Goal: Task Accomplishment & Management: Manage account settings

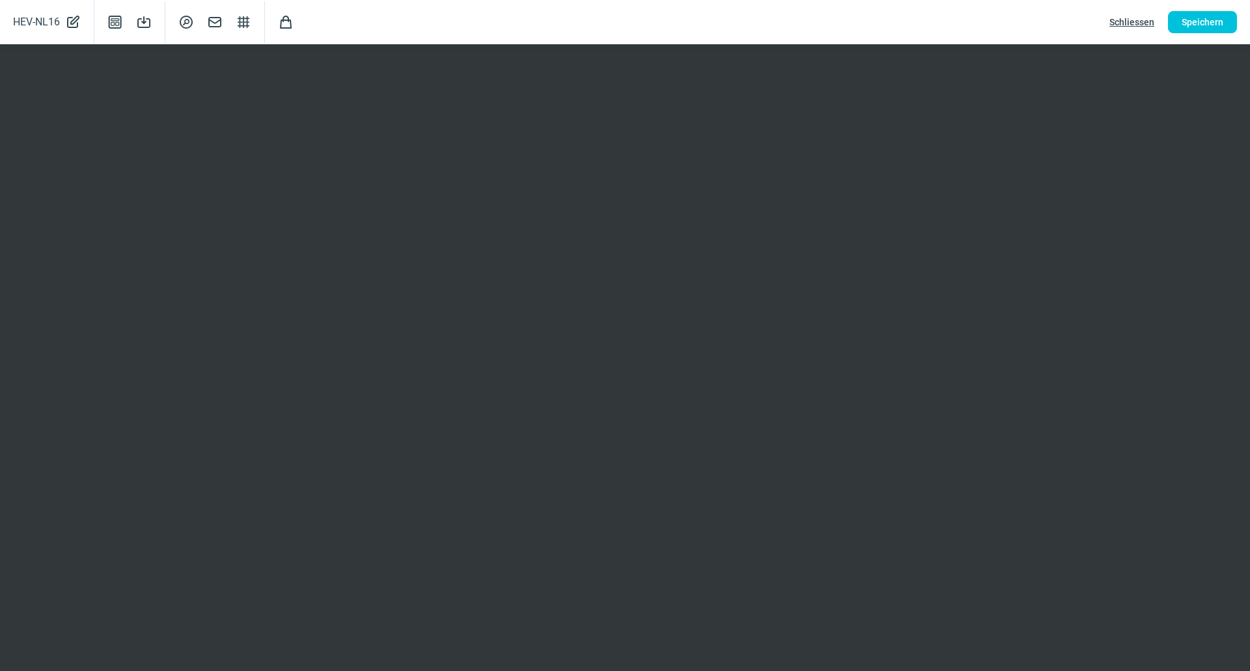
scroll to position [174, 0]
drag, startPoint x: 1211, startPoint y: 34, endPoint x: 1209, endPoint y: 24, distance: 10.0
click at [1209, 34] on div "HEV-NL16 PencilAlt icon Template icon Save icon SearchCircle icon Mail icon Str…" at bounding box center [625, 22] width 1250 height 44
click at [1209, 24] on span "Speichern" at bounding box center [1203, 22] width 42 height 21
click at [1158, 25] on button "Schliessen" at bounding box center [1132, 22] width 72 height 22
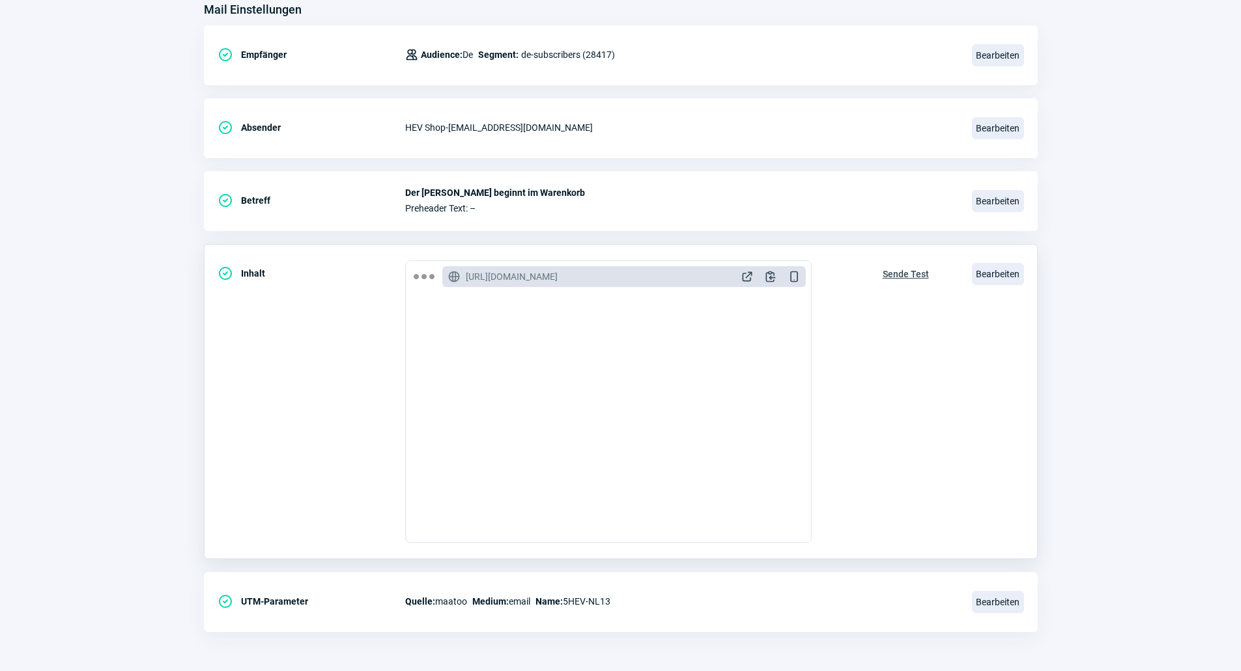
click at [912, 274] on span "Sende Test" at bounding box center [905, 274] width 46 height 21
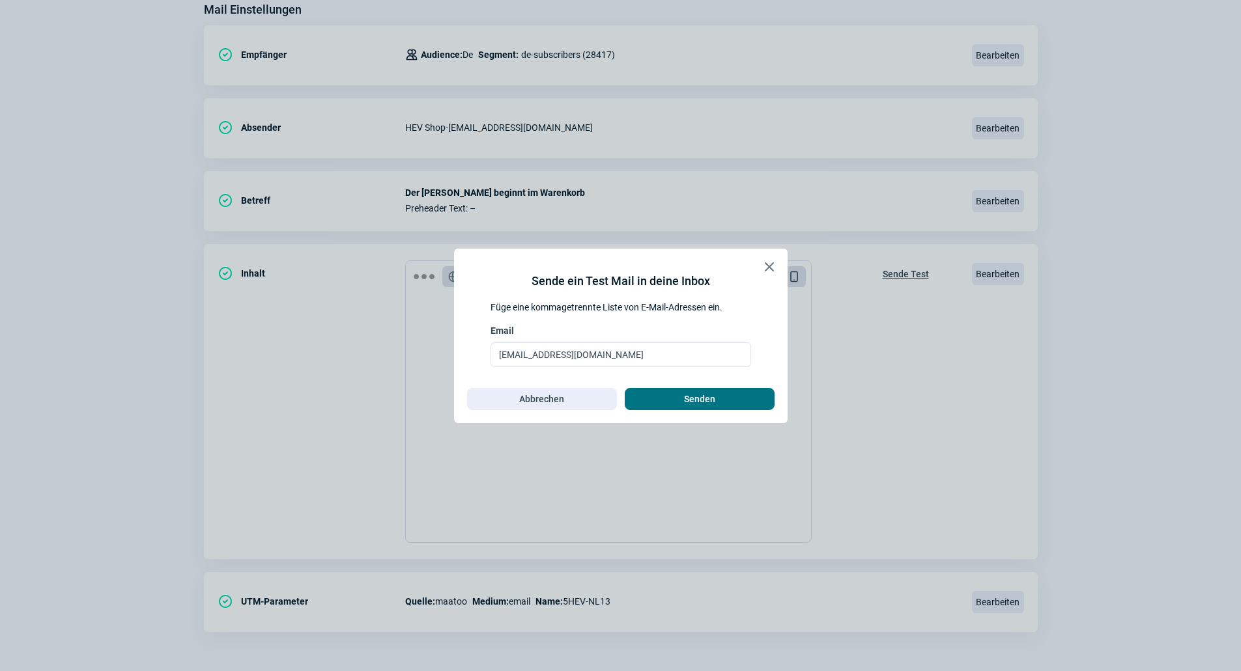
click at [711, 406] on span "Senden" at bounding box center [699, 399] width 31 height 21
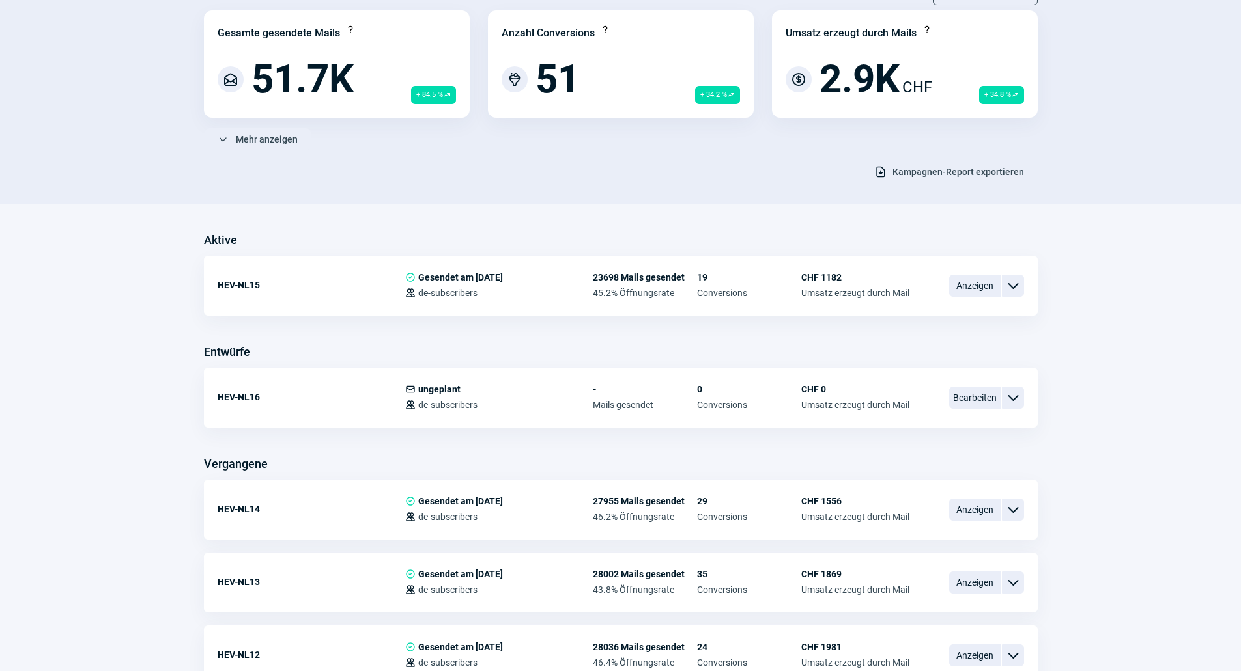
scroll to position [130, 0]
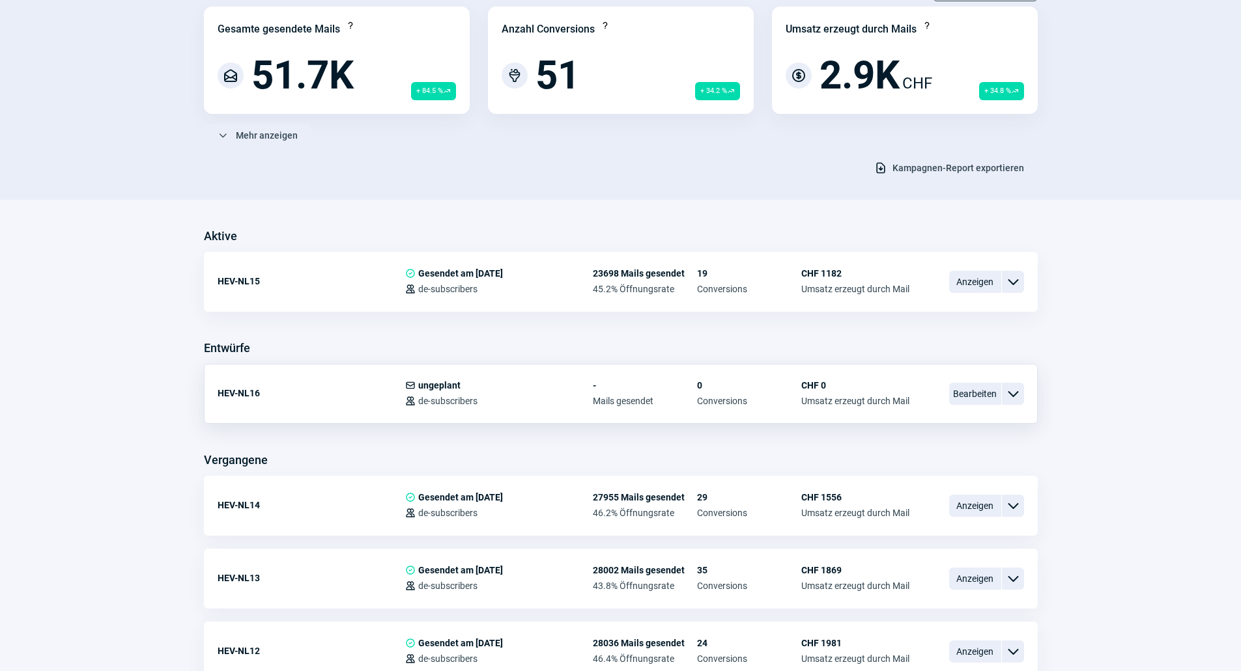
drag, startPoint x: 577, startPoint y: 397, endPoint x: 853, endPoint y: 404, distance: 276.2
click at [578, 396] on span "Users icon de-subscribers" at bounding box center [499, 401] width 188 height 10
click at [962, 395] on span "Bearbeiten" at bounding box center [975, 394] width 52 height 22
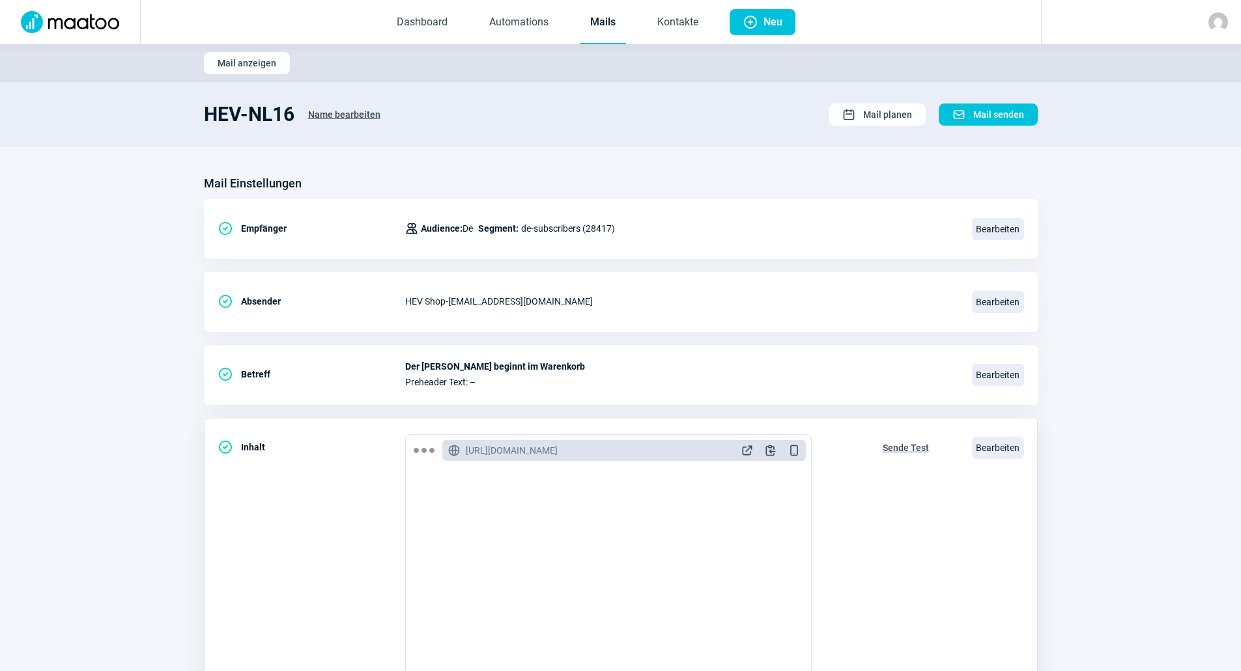
click at [904, 447] on span "Sende Test" at bounding box center [905, 448] width 46 height 21
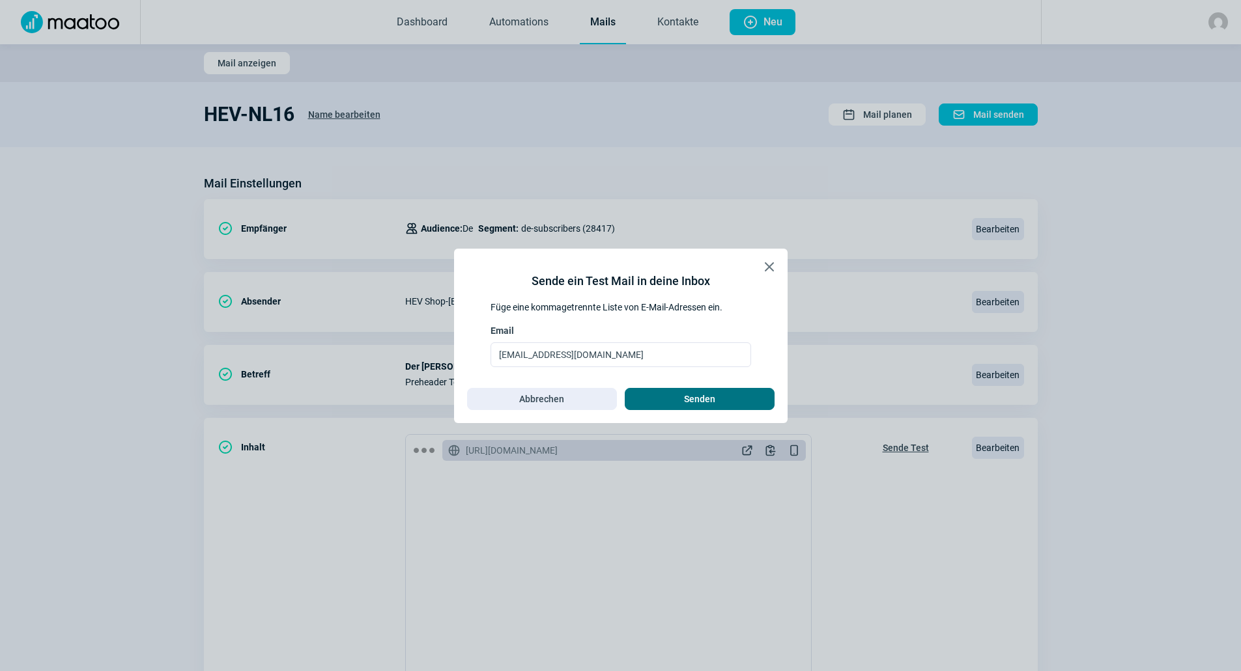
click at [718, 397] on span "Senden" at bounding box center [699, 399] width 122 height 21
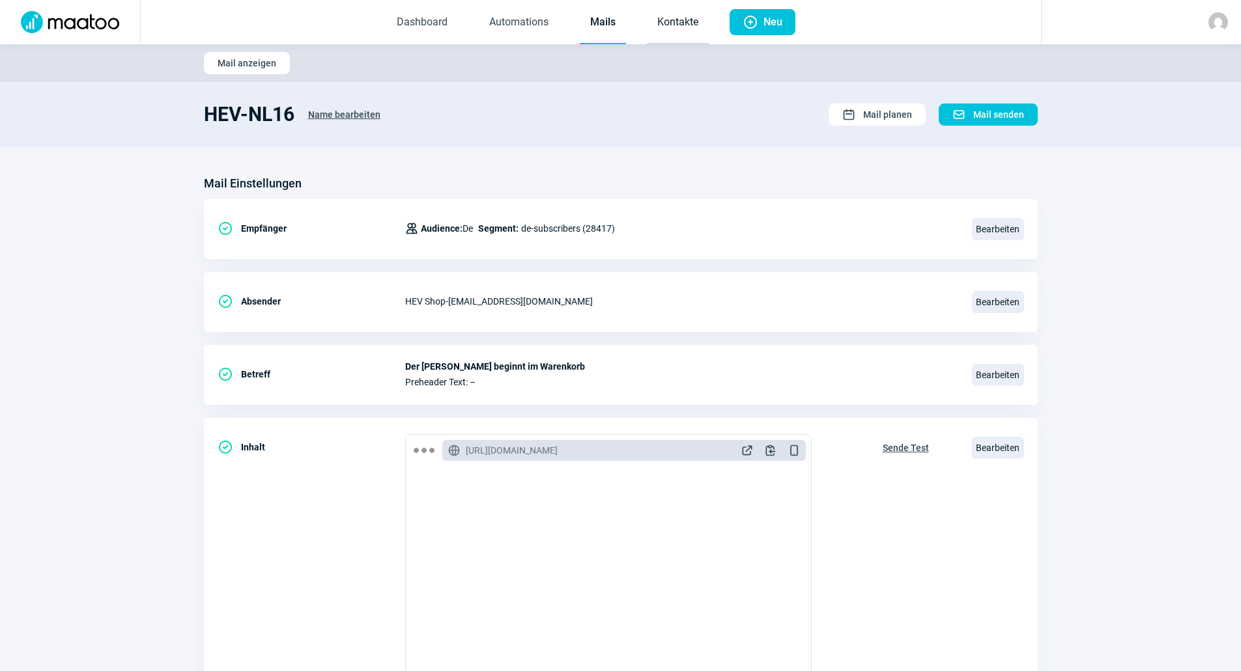
click at [662, 24] on link "Kontakte" at bounding box center [678, 22] width 62 height 43
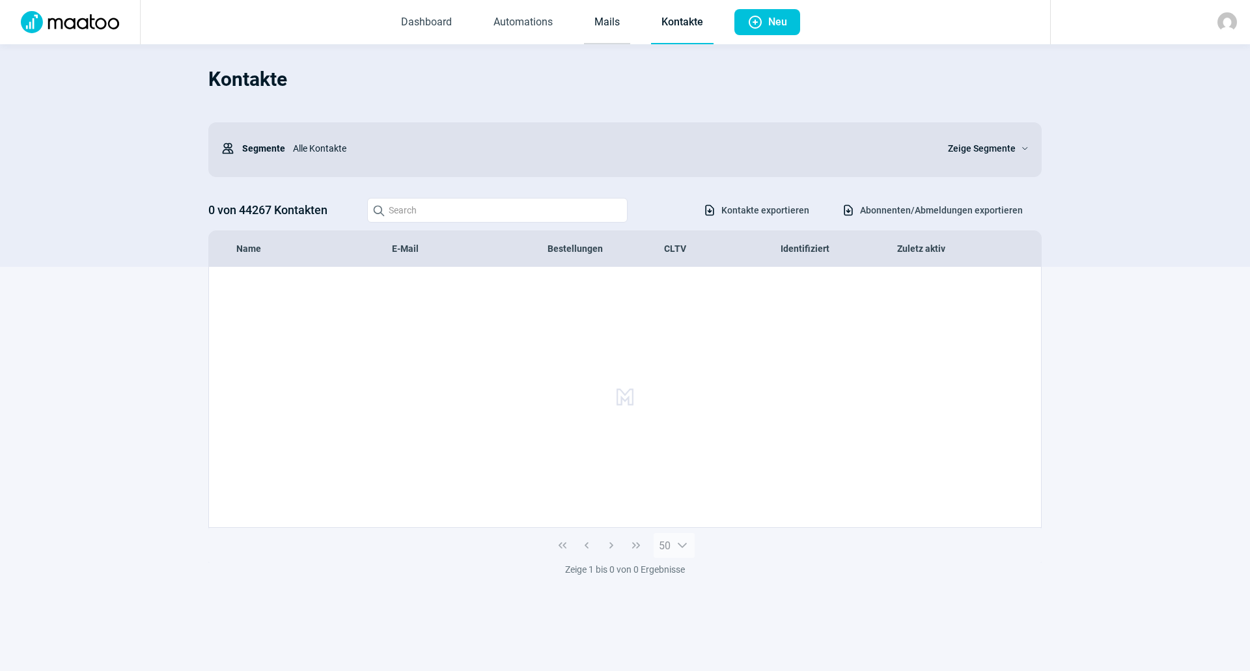
click at [593, 25] on link "Mails" at bounding box center [607, 22] width 46 height 43
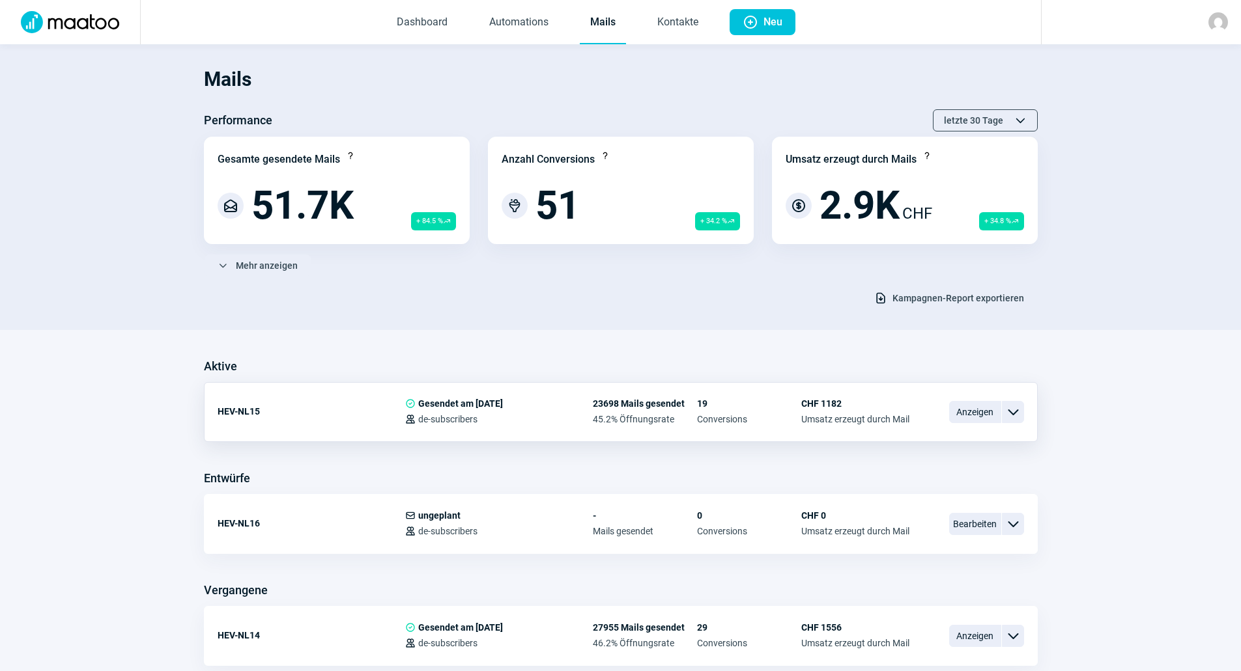
scroll to position [65, 0]
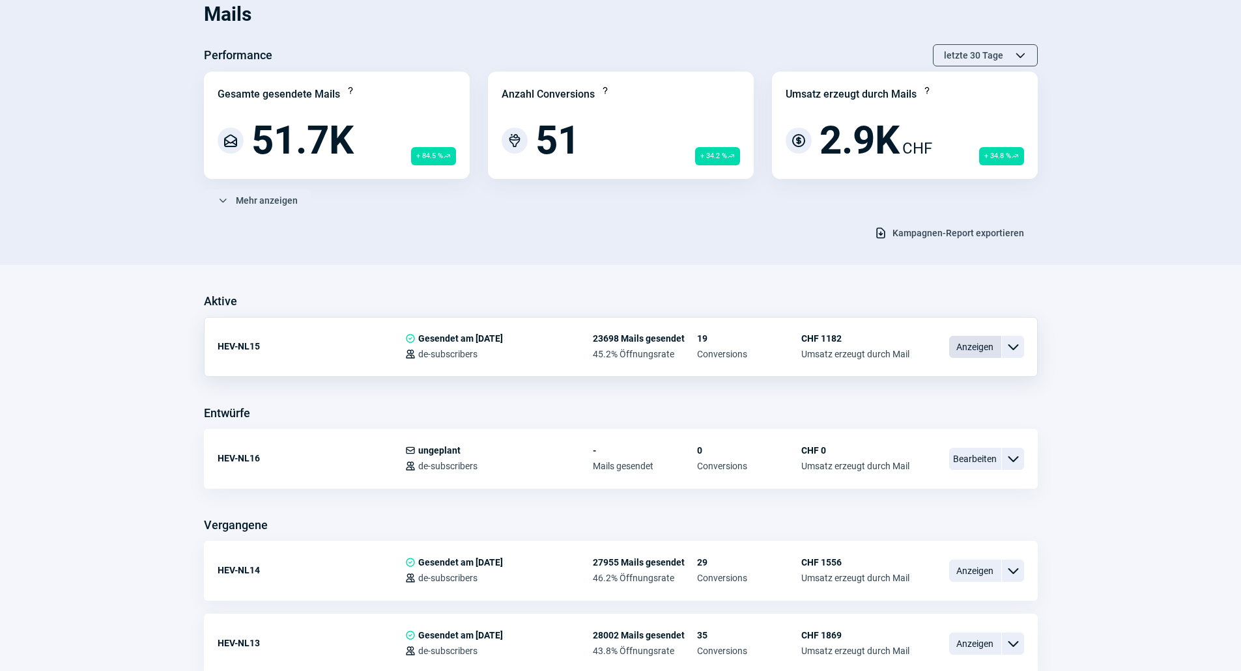
click at [987, 344] on span "Anzeigen" at bounding box center [975, 347] width 52 height 22
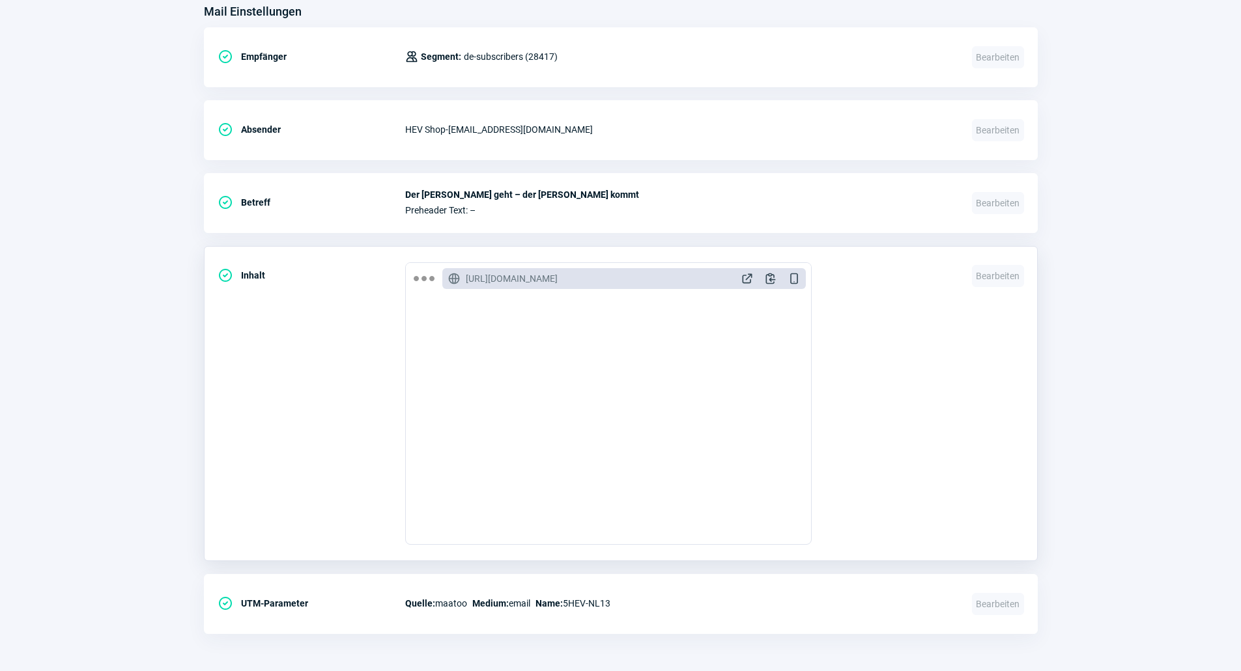
scroll to position [505, 0]
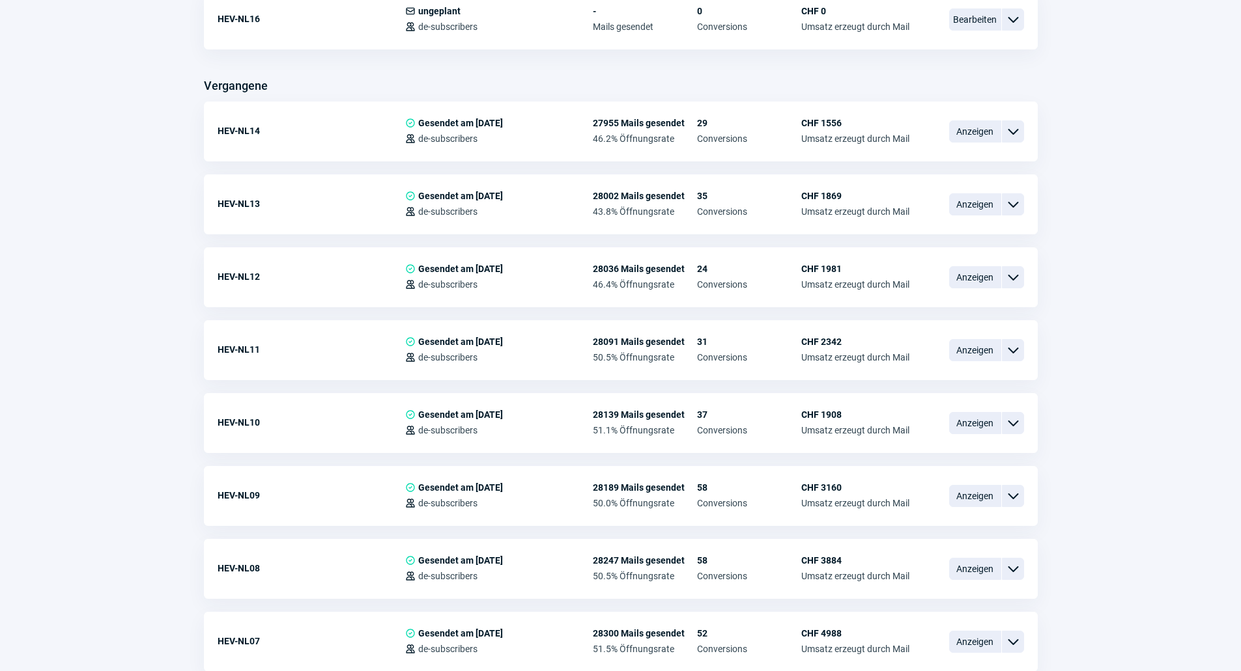
scroll to position [65, 0]
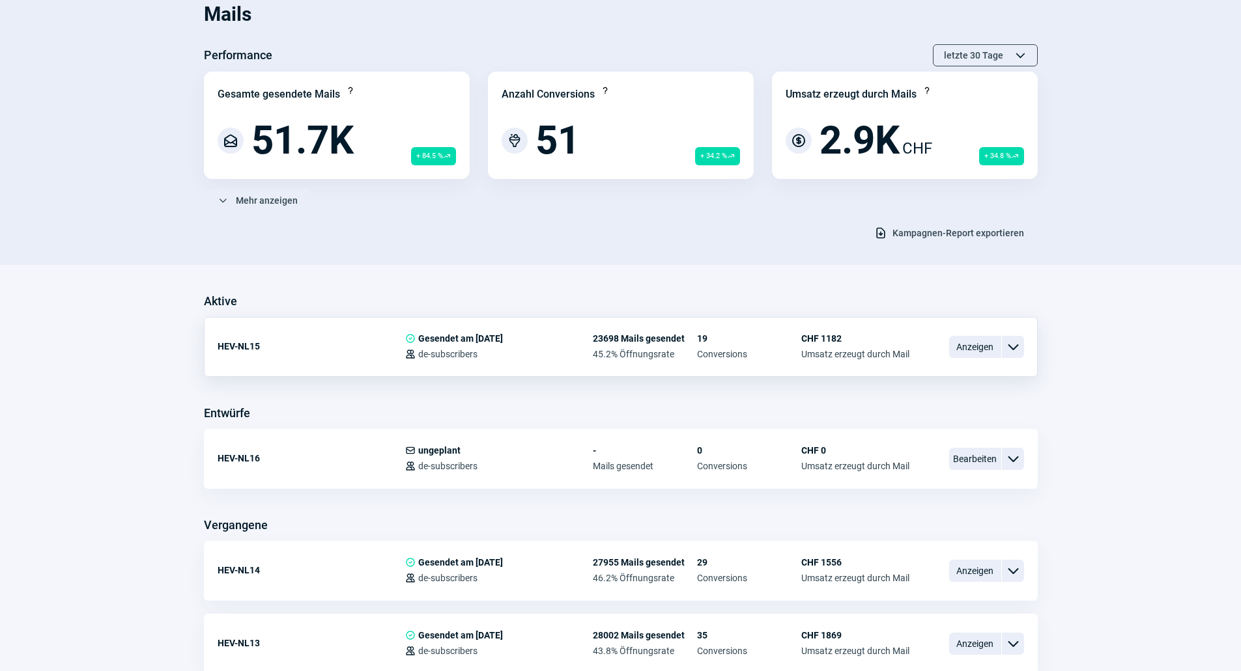
click at [1018, 342] on span "ChevronDown icon" at bounding box center [1013, 347] width 16 height 16
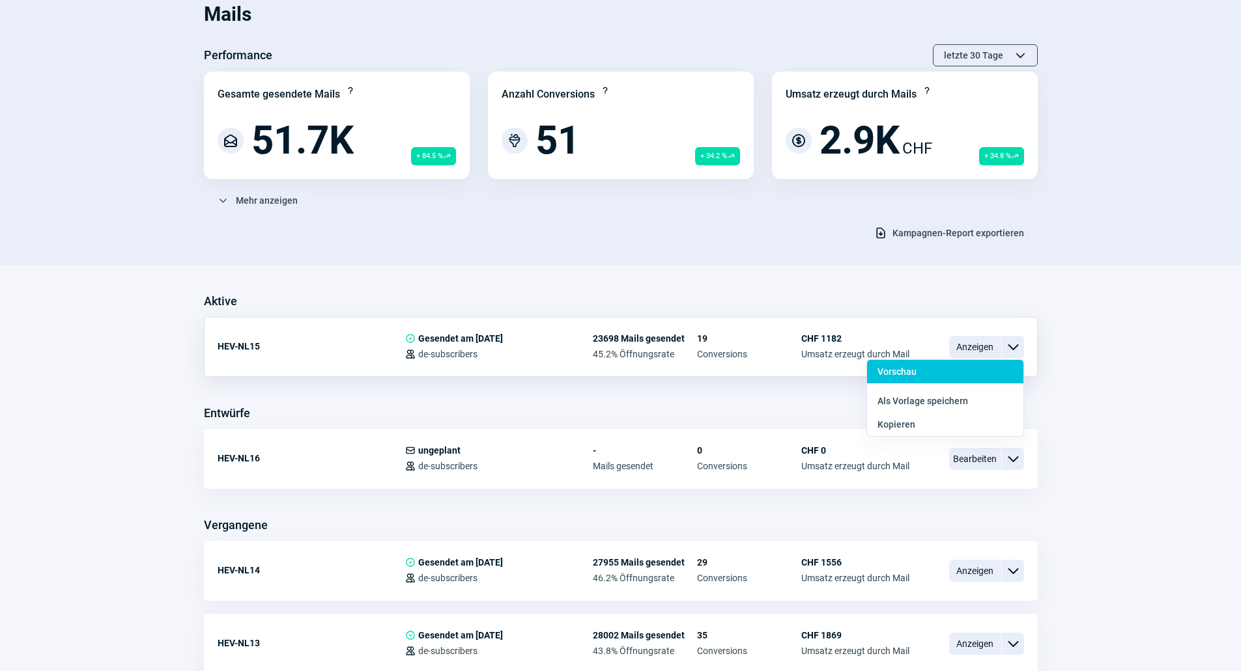
click at [905, 389] on div "Vorschau" at bounding box center [945, 400] width 156 height 23
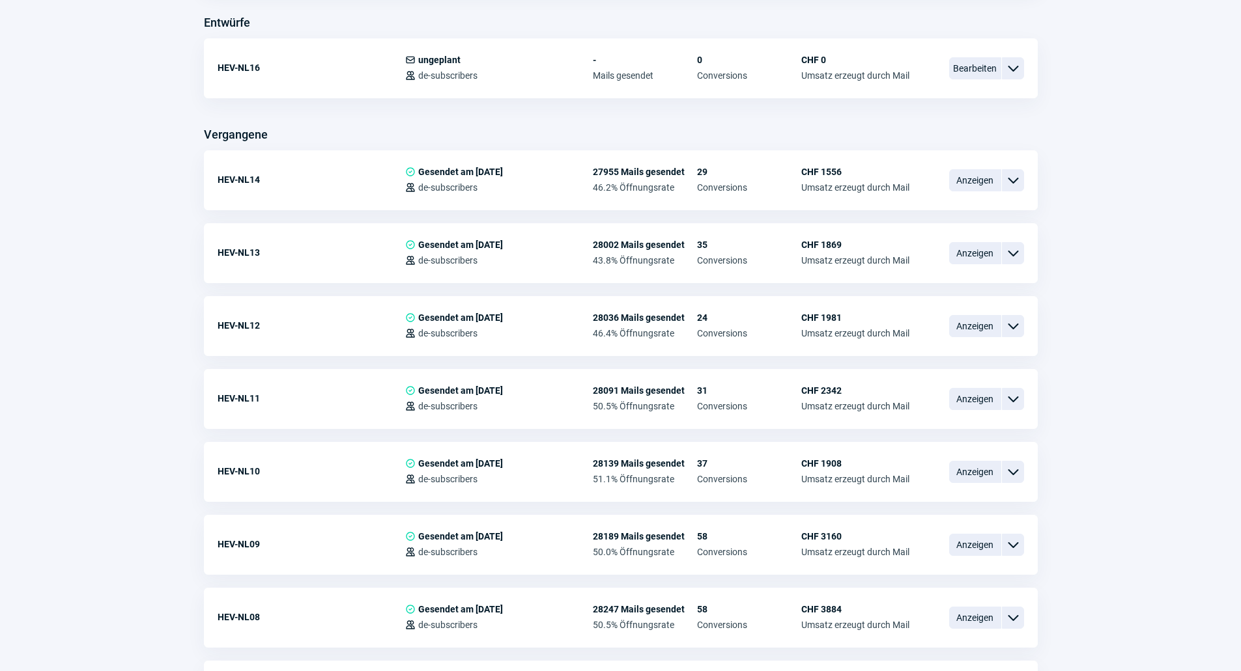
scroll to position [195, 0]
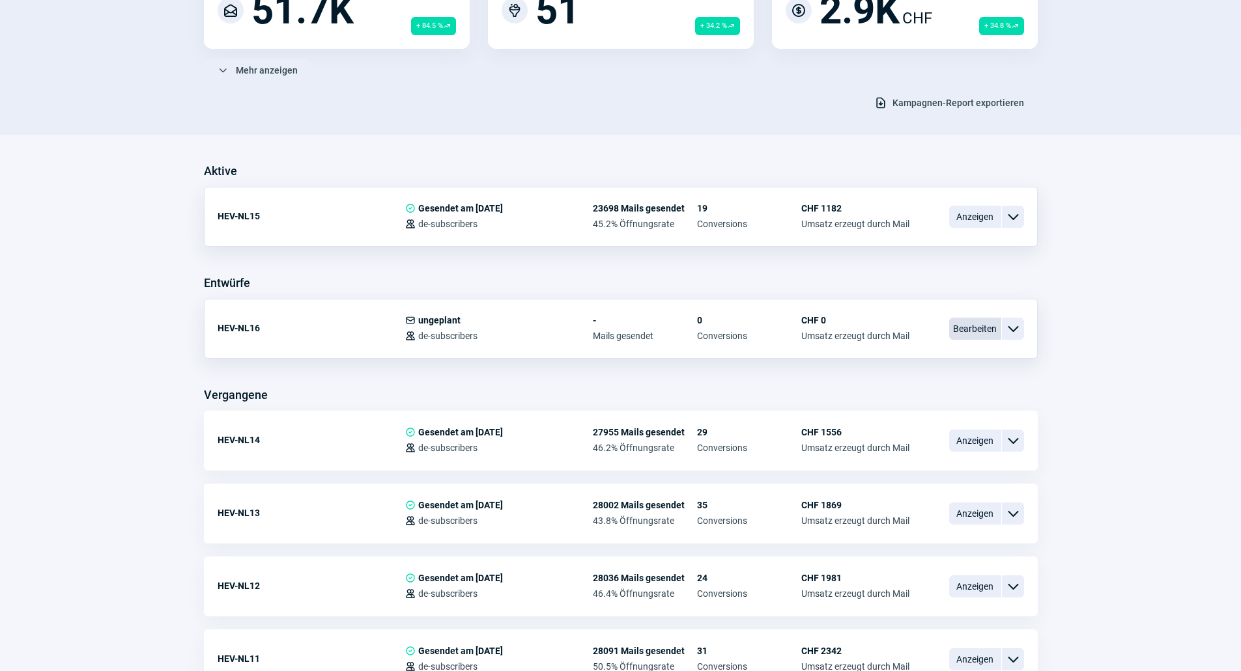
click at [982, 330] on span "Bearbeiten" at bounding box center [975, 329] width 52 height 22
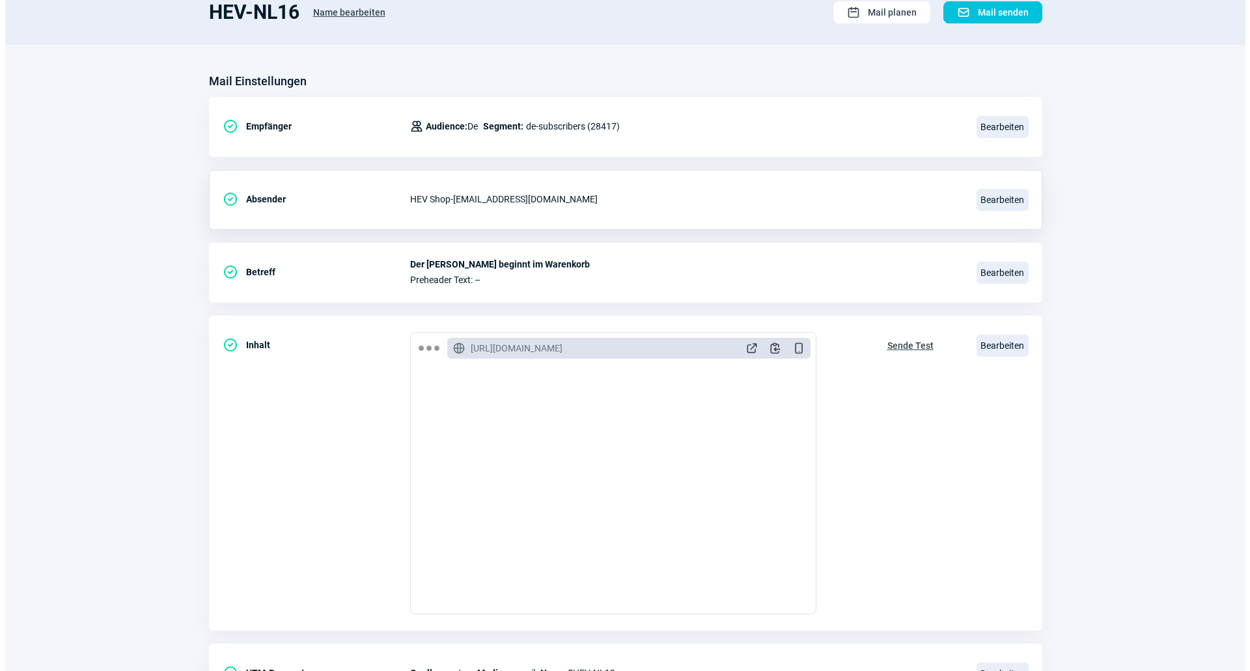
scroll to position [174, 0]
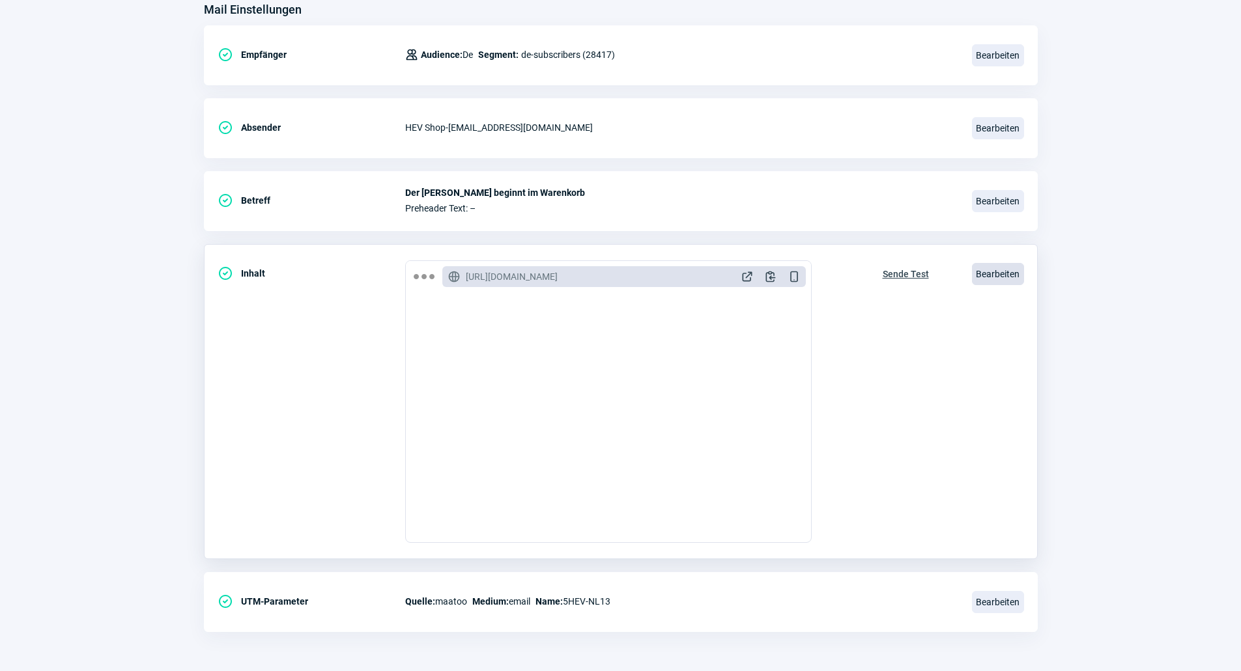
click at [981, 277] on span "Bearbeiten" at bounding box center [998, 274] width 52 height 22
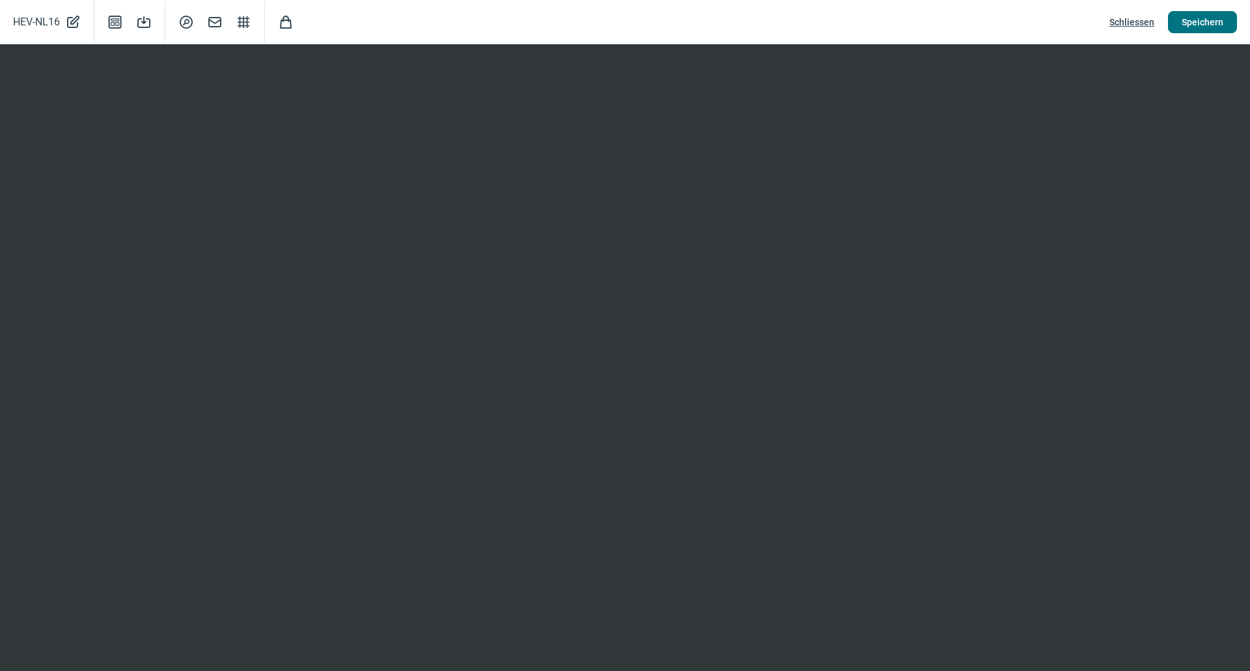
click at [1192, 19] on span "Speichern" at bounding box center [1203, 22] width 42 height 21
